Goal: Transaction & Acquisition: Purchase product/service

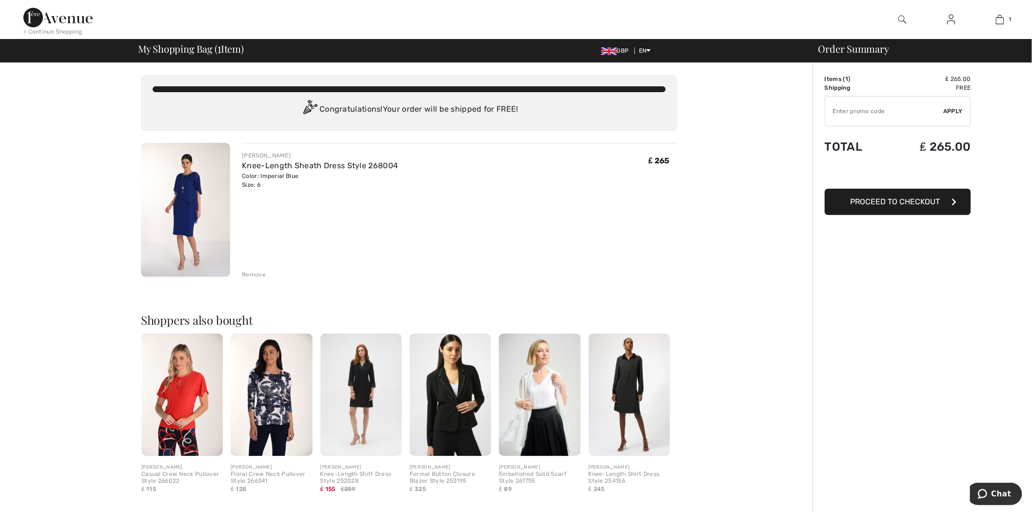
click at [884, 203] on span "Proceed to Checkout" at bounding box center [895, 201] width 90 height 9
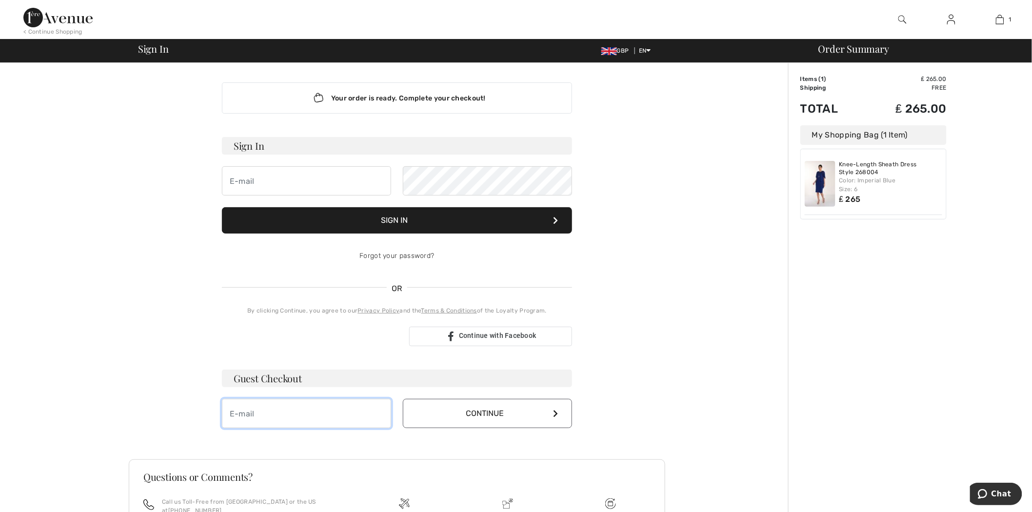
click at [257, 408] on input "email" at bounding box center [306, 413] width 169 height 29
click at [259, 413] on input "m_rep@live.com" at bounding box center [306, 413] width 169 height 29
click at [255, 411] on input "m_rep@live.com" at bounding box center [306, 413] width 169 height 29
type input "m_repp@live.com"
click at [479, 418] on button "Continue" at bounding box center [487, 413] width 169 height 29
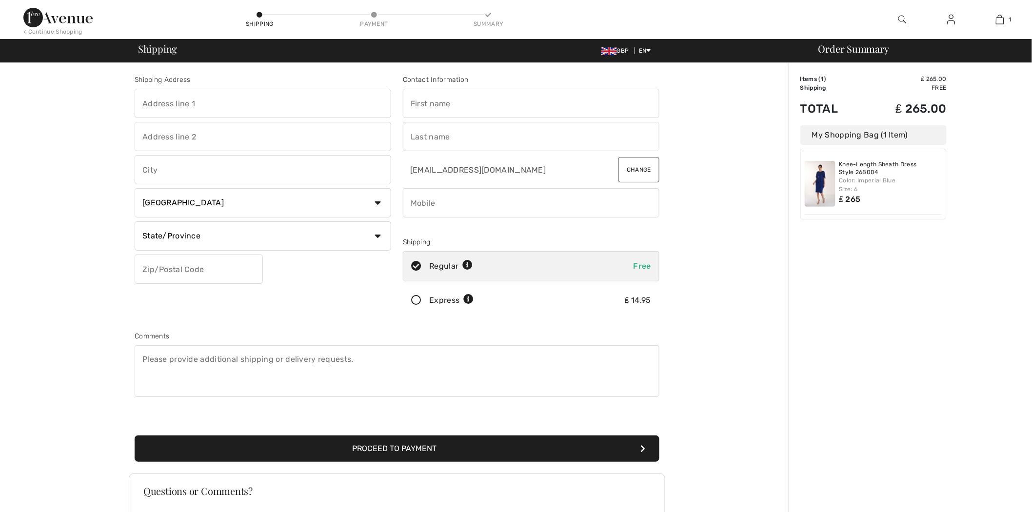
click at [274, 105] on input "text" at bounding box center [263, 103] width 257 height 29
type input "6890 St hubert"
type input "[GEOGRAPHIC_DATA]"
select select "QC"
type input "H2S2M6"
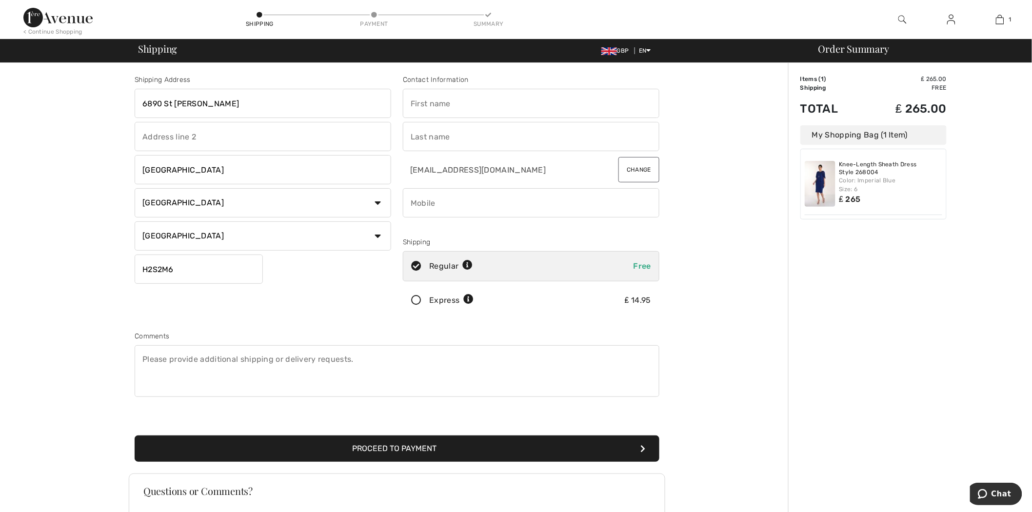
type input "[PERSON_NAME]"
type input "Repas"
type input "8886055525"
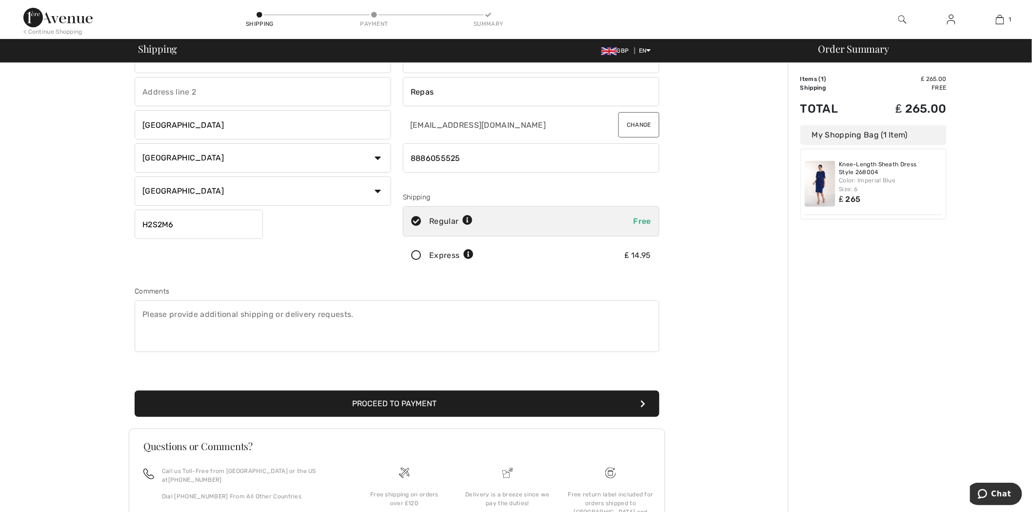
scroll to position [115, 0]
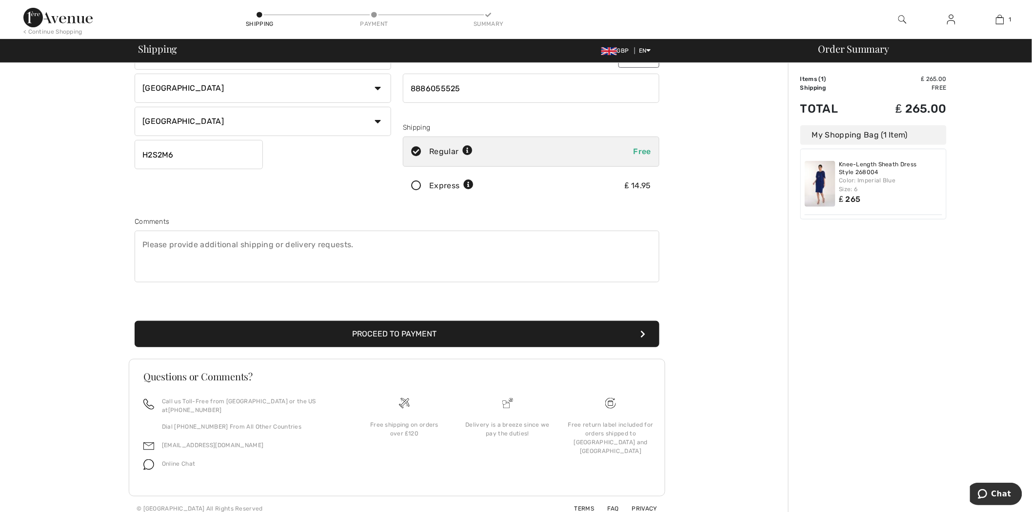
click at [377, 336] on button "Proceed to Payment" at bounding box center [397, 334] width 525 height 26
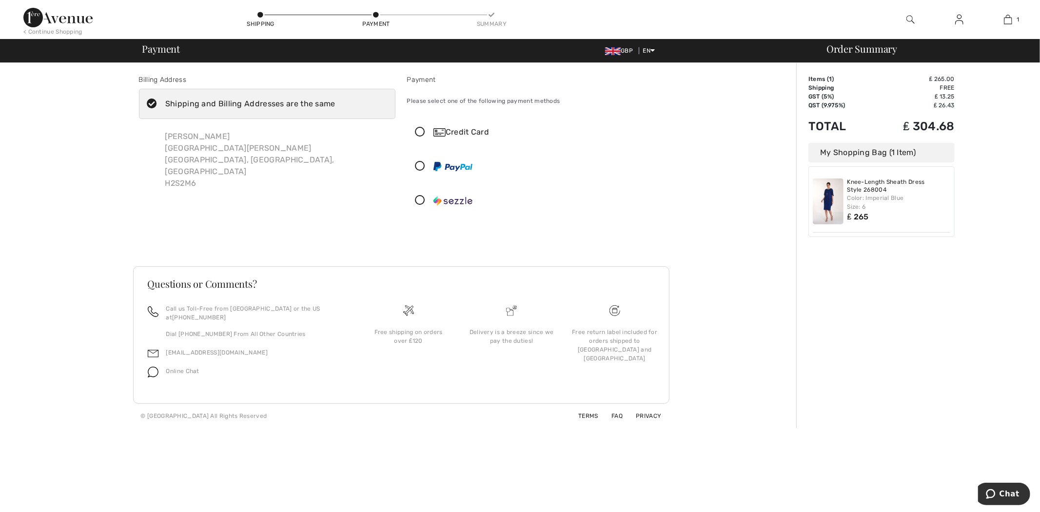
click at [459, 132] on div "Credit Card" at bounding box center [545, 132] width 223 height 12
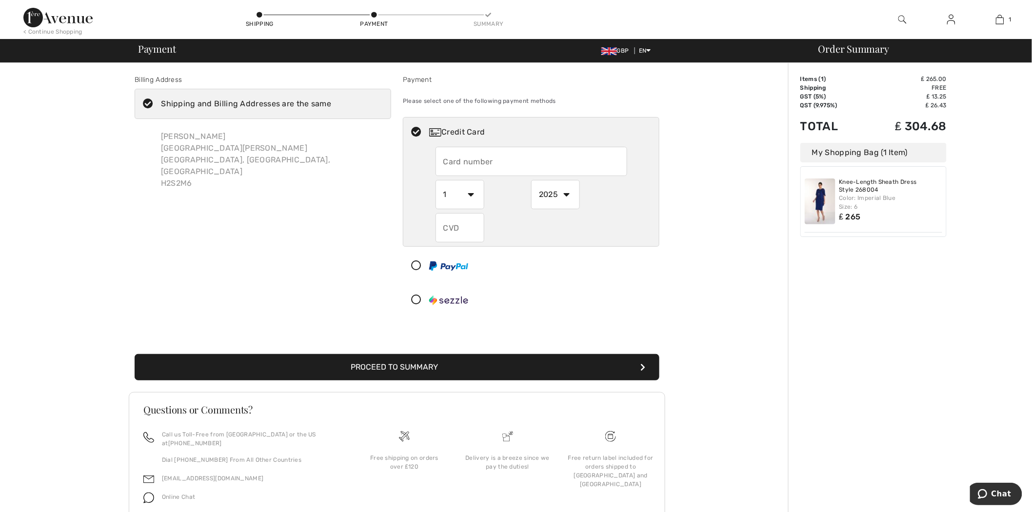
click at [495, 165] on input "text" at bounding box center [531, 161] width 192 height 29
type input "4502"
click at [446, 266] on img at bounding box center [448, 265] width 39 height 9
select select "1"
select select "2025"
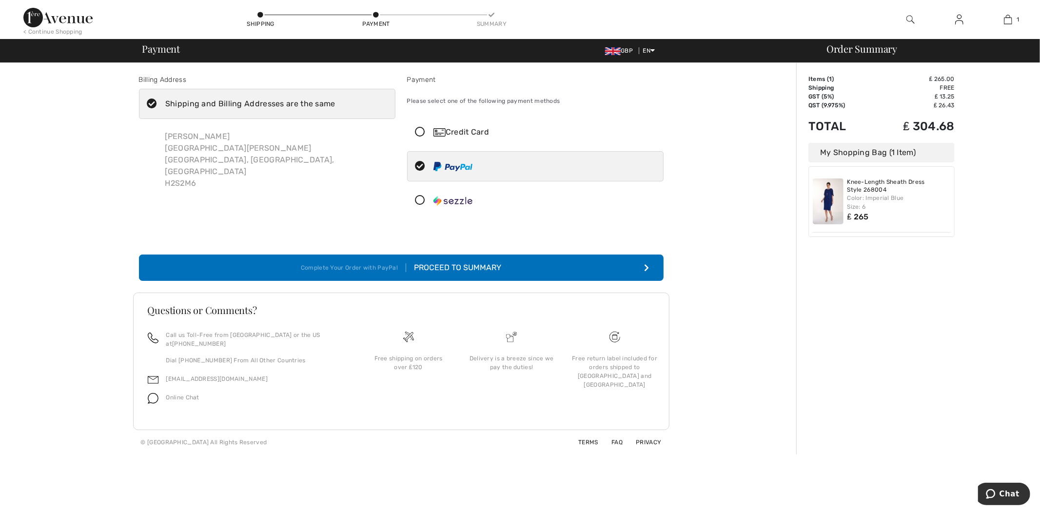
click at [471, 275] on button "Complete Your Order with PayPal Proceed to Summary" at bounding box center [401, 268] width 525 height 26
